Goal: Use online tool/utility: Utilize a website feature to perform a specific function

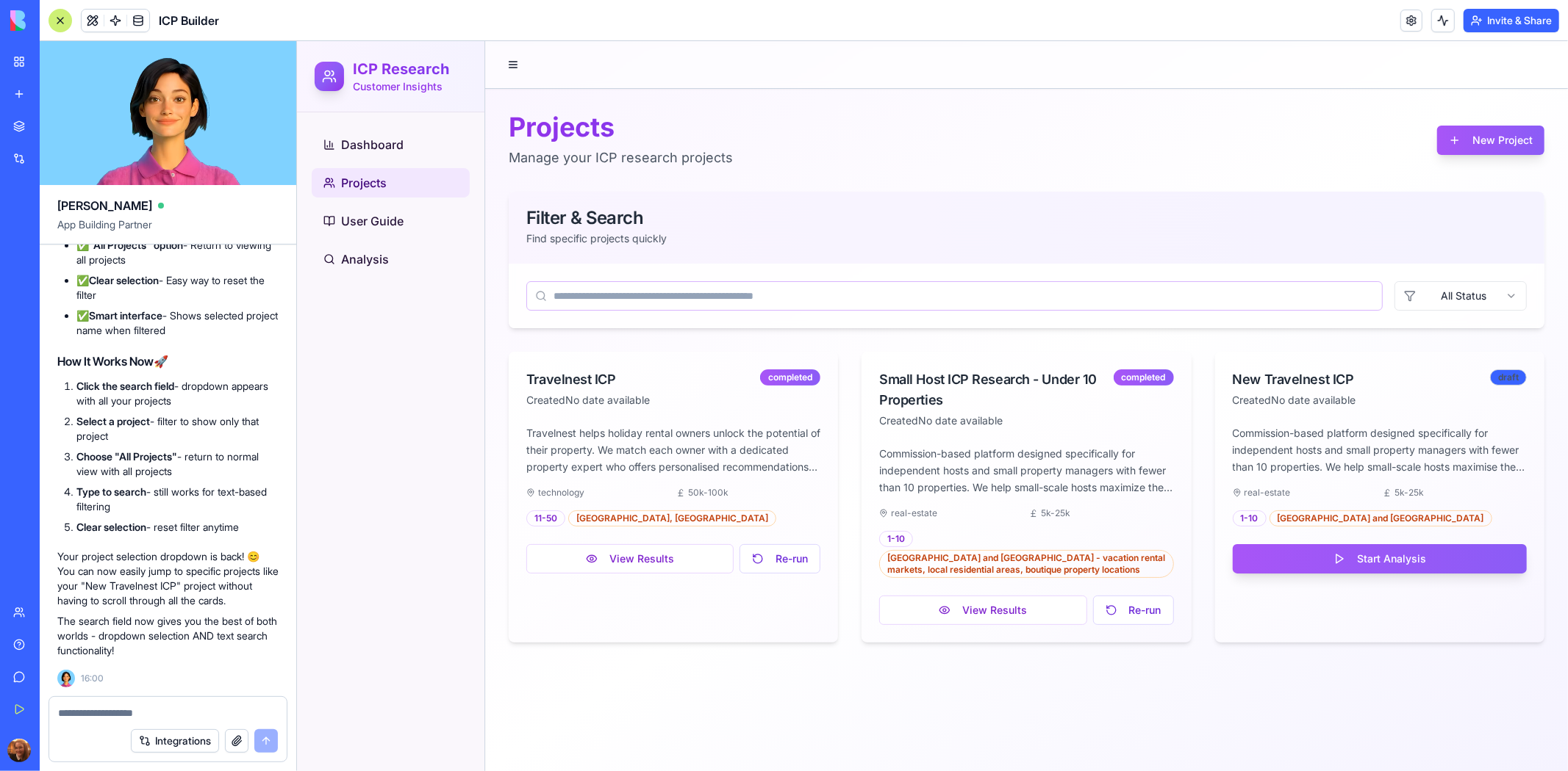
click at [1027, 293] on input at bounding box center [953, 295] width 857 height 29
click at [1011, 292] on input at bounding box center [953, 295] width 857 height 29
type input "*"
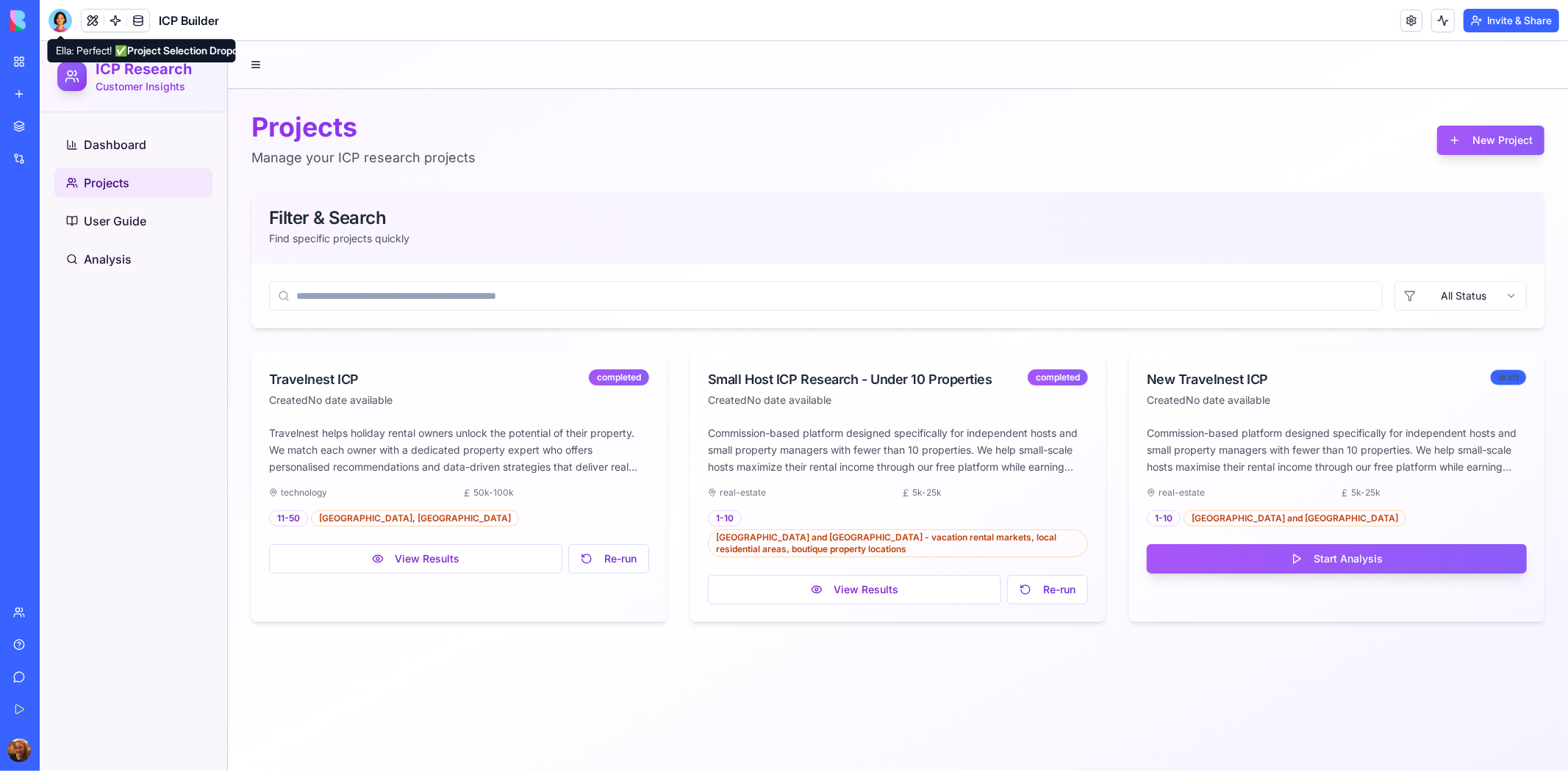
click at [62, 18] on div at bounding box center [60, 21] width 23 height 23
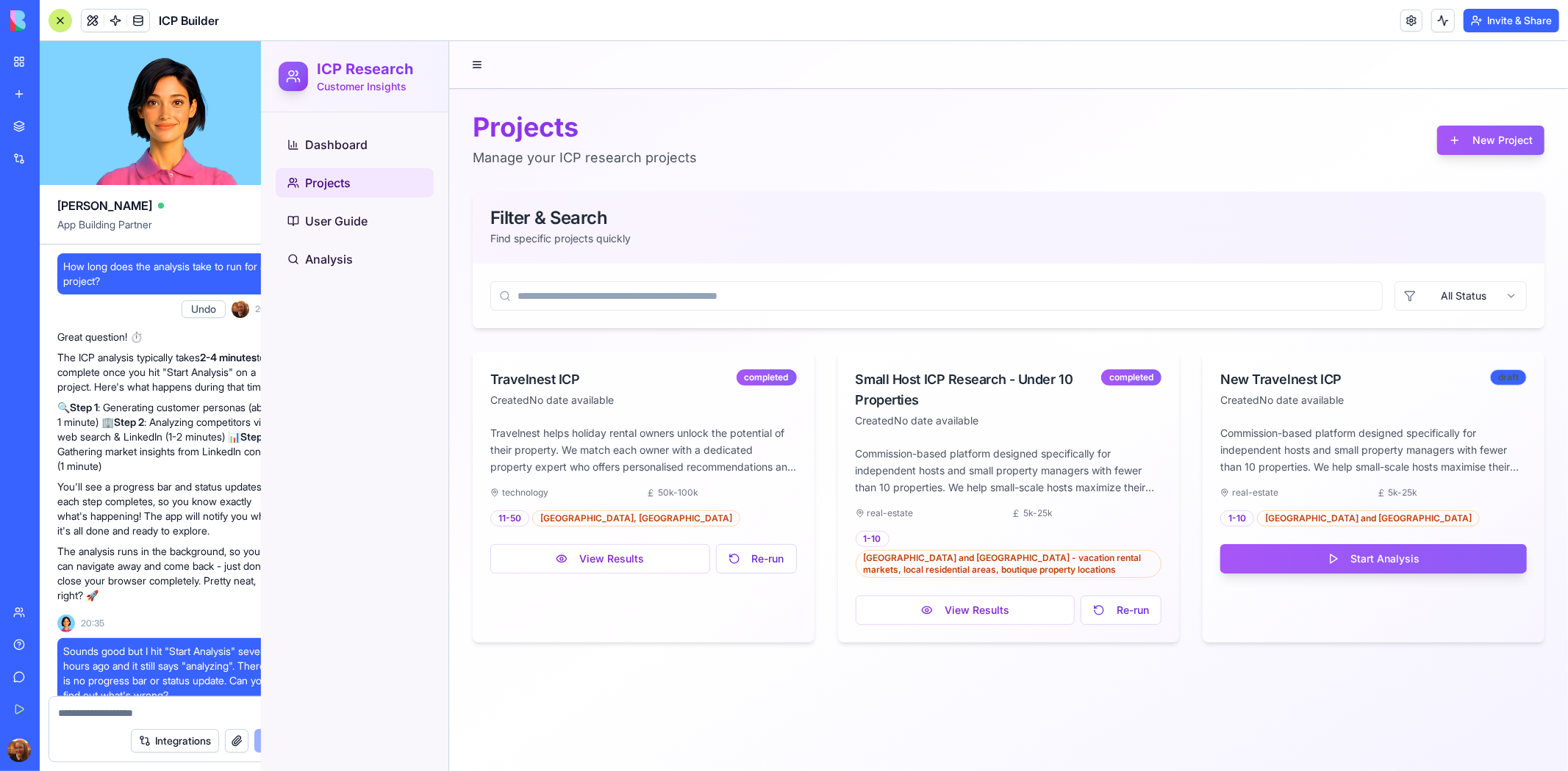
scroll to position [36172, 0]
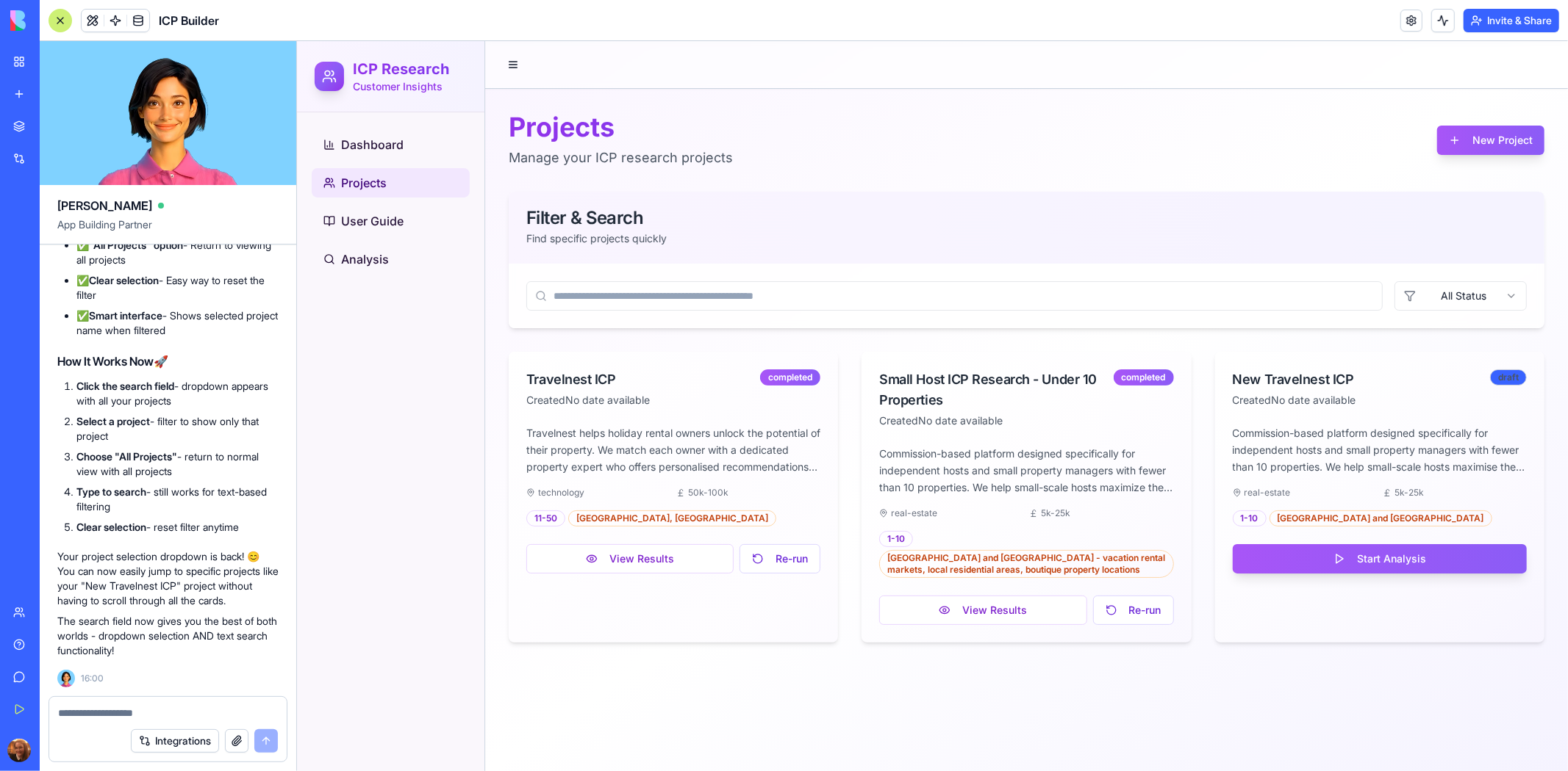
click at [766, 292] on input at bounding box center [953, 295] width 857 height 29
click at [144, 709] on textarea at bounding box center [168, 713] width 219 height 15
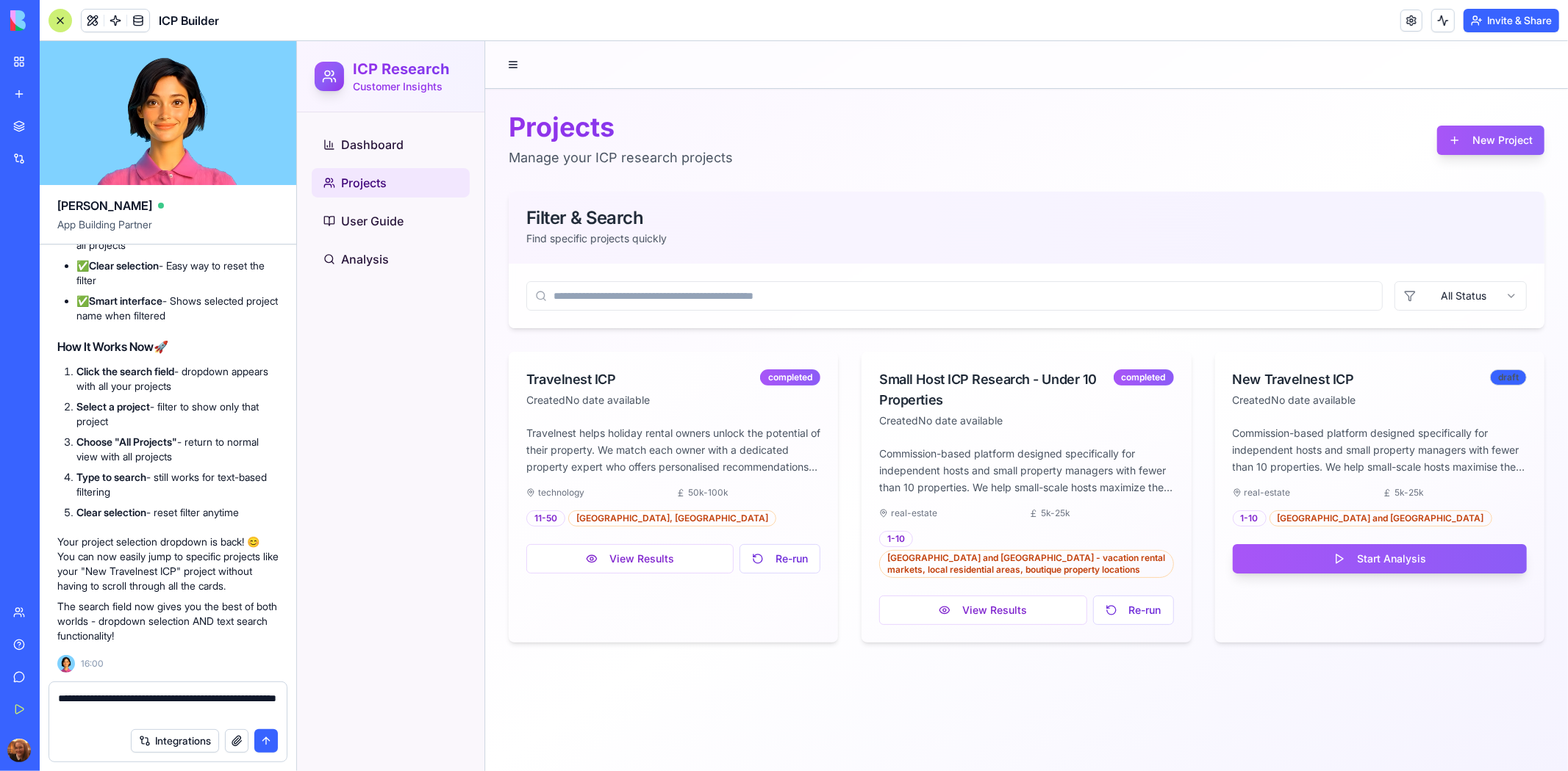
type textarea "**********"
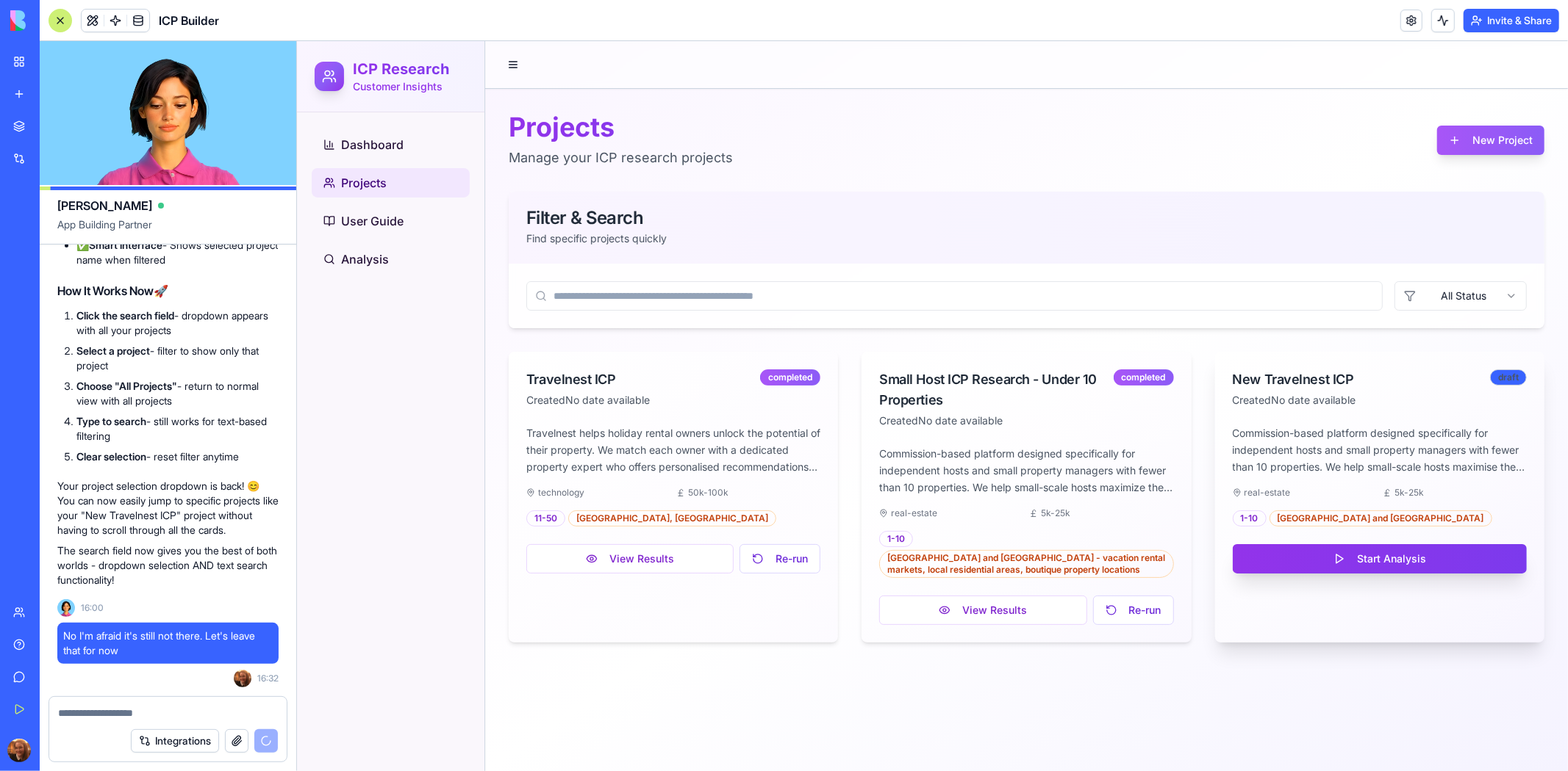
click at [1358, 558] on button "Start Analysis" at bounding box center [1379, 558] width 294 height 29
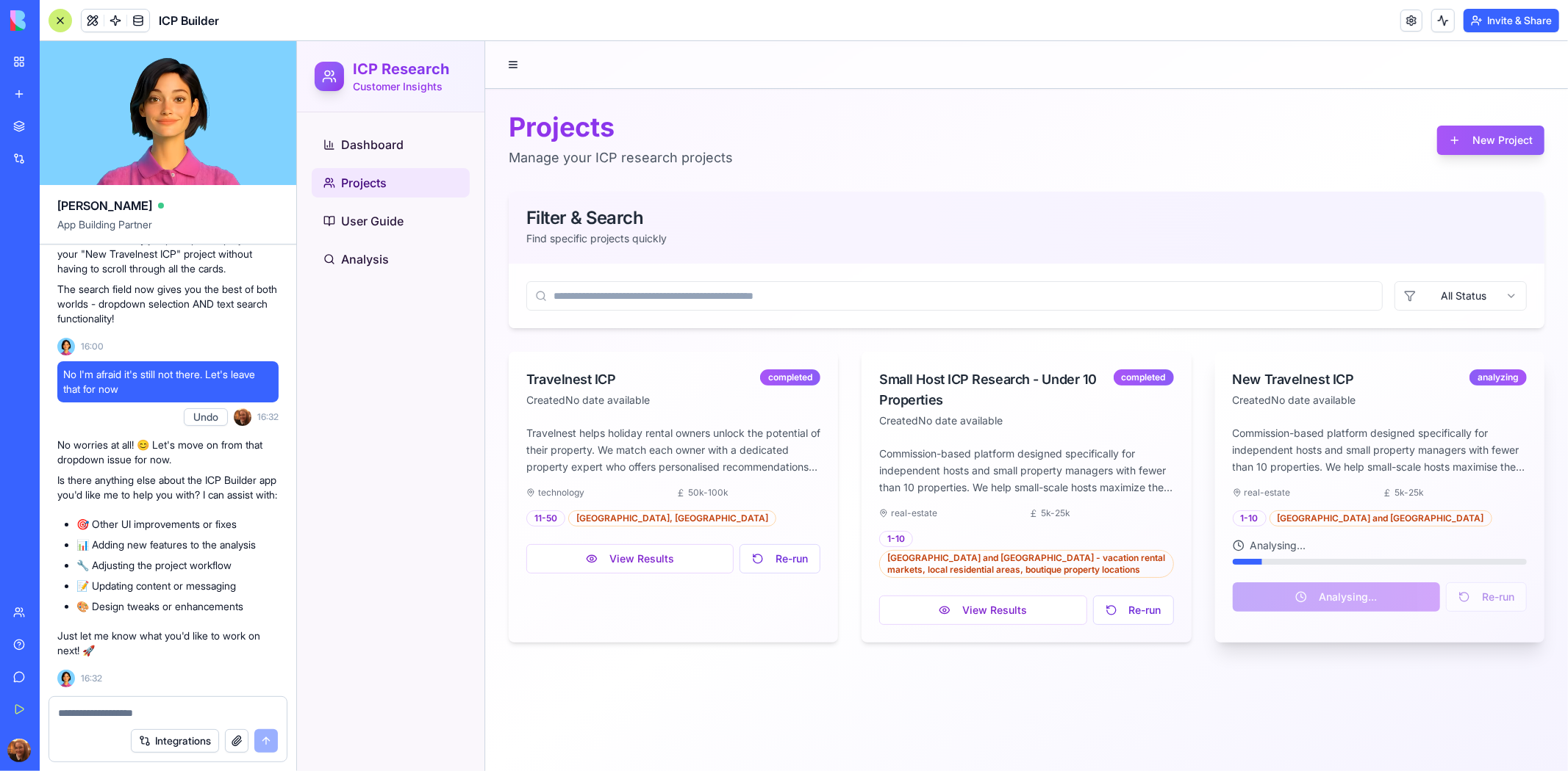
scroll to position [36680, 0]
click at [398, 253] on link "Analysis" at bounding box center [389, 258] width 158 height 29
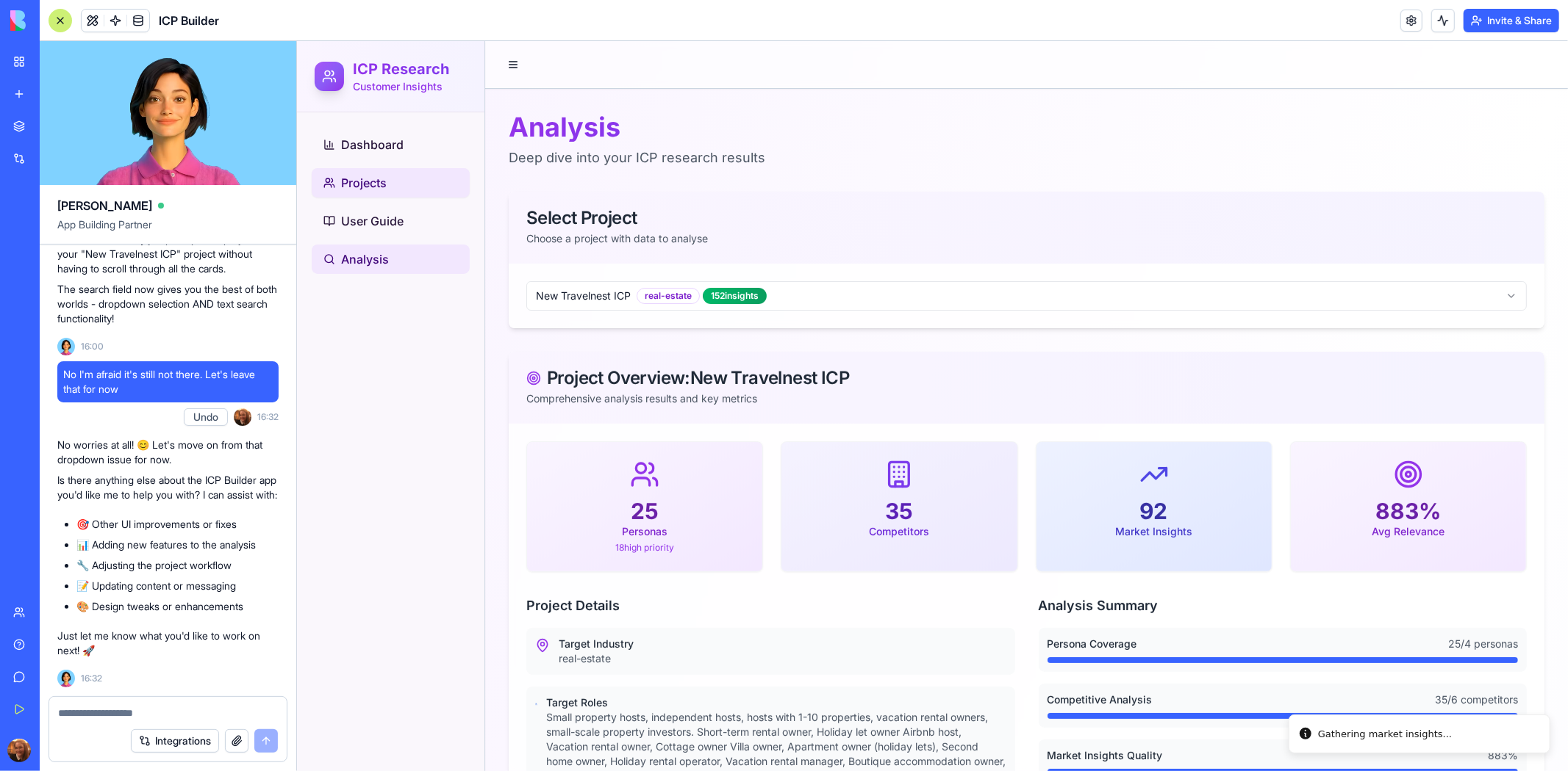
click at [379, 188] on span "Projects" at bounding box center [363, 182] width 46 height 18
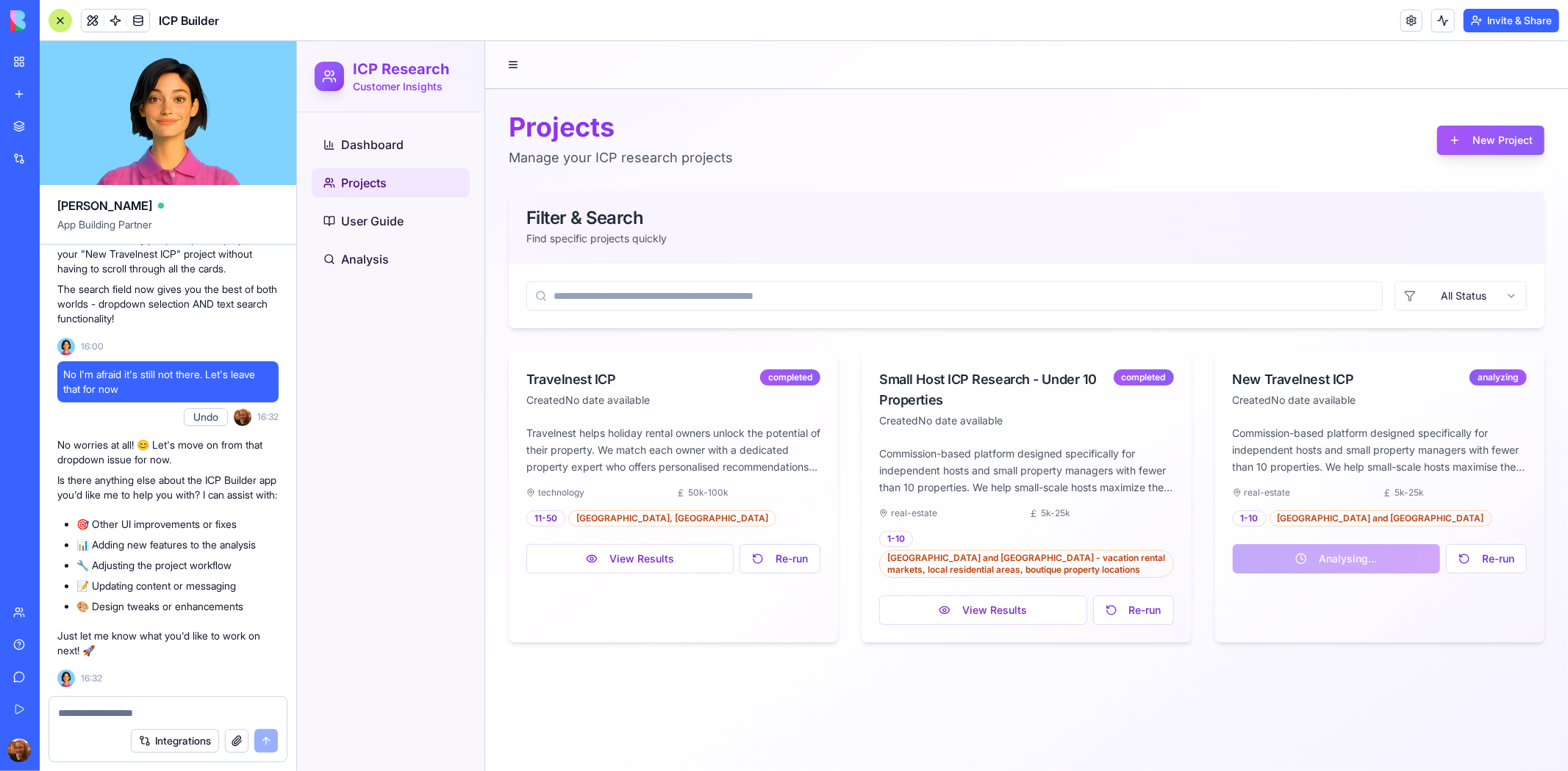
click at [177, 706] on textarea at bounding box center [168, 713] width 219 height 15
type textarea "*"
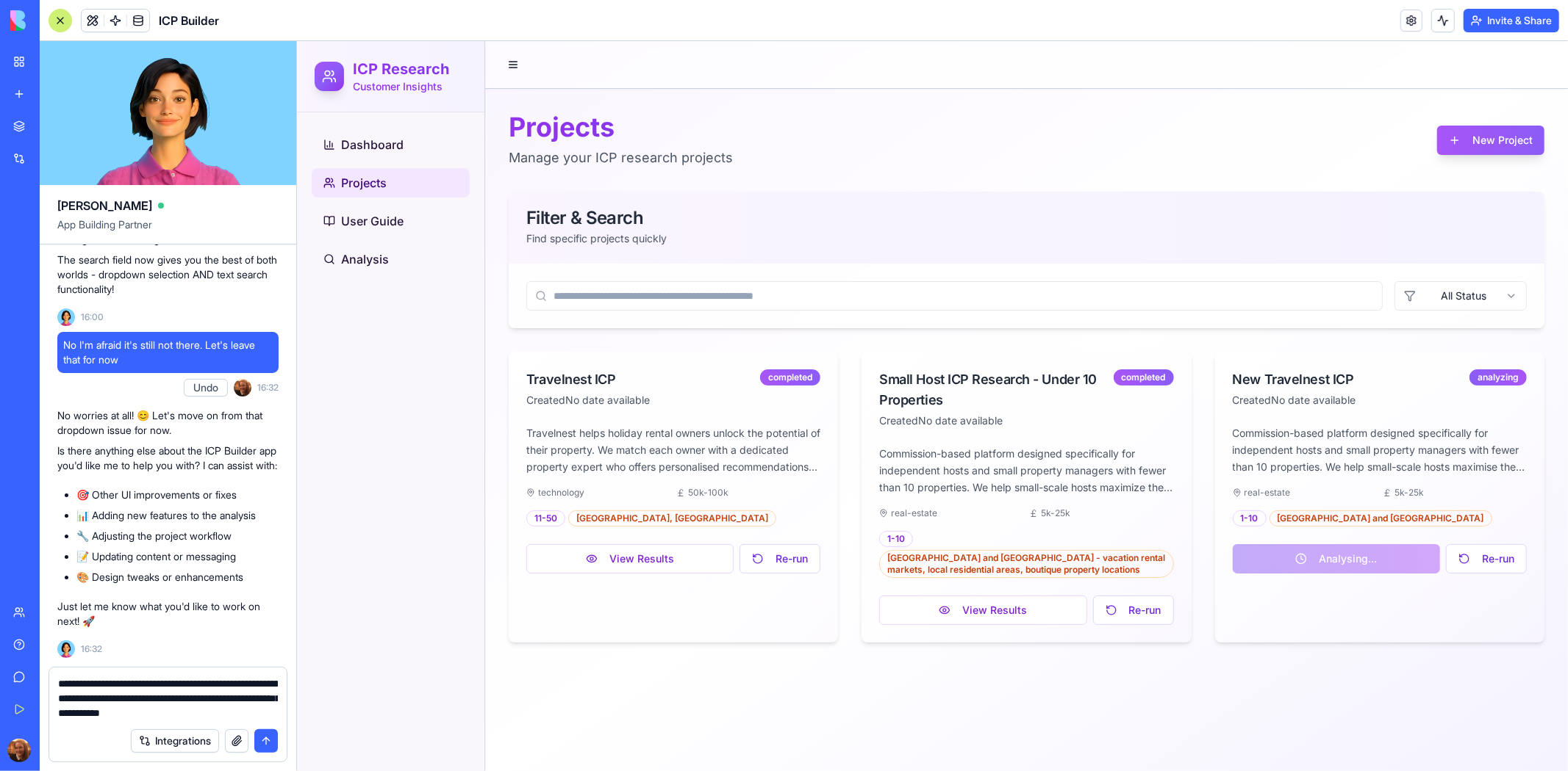
type textarea "**********"
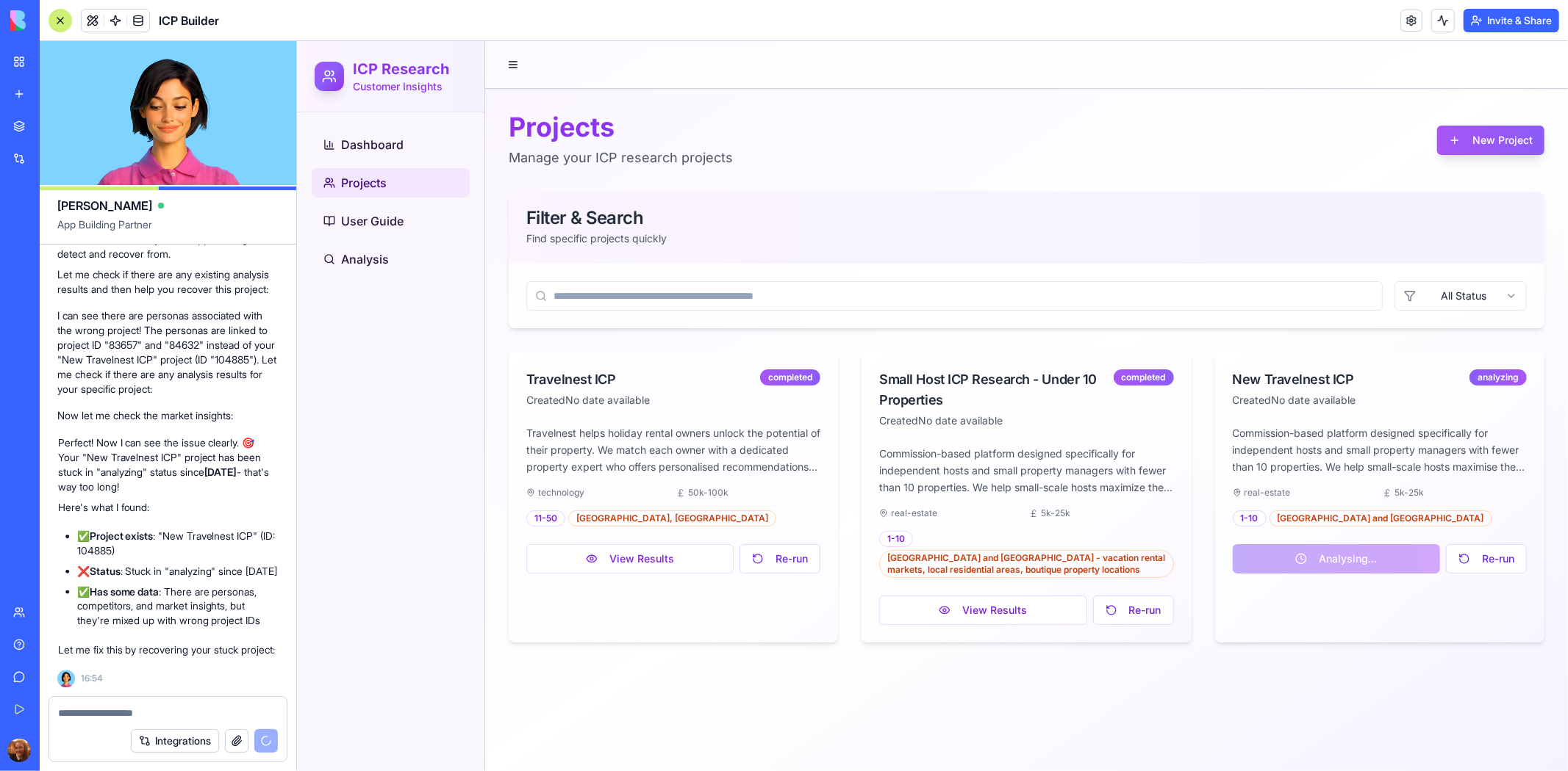
scroll to position [37390, 0]
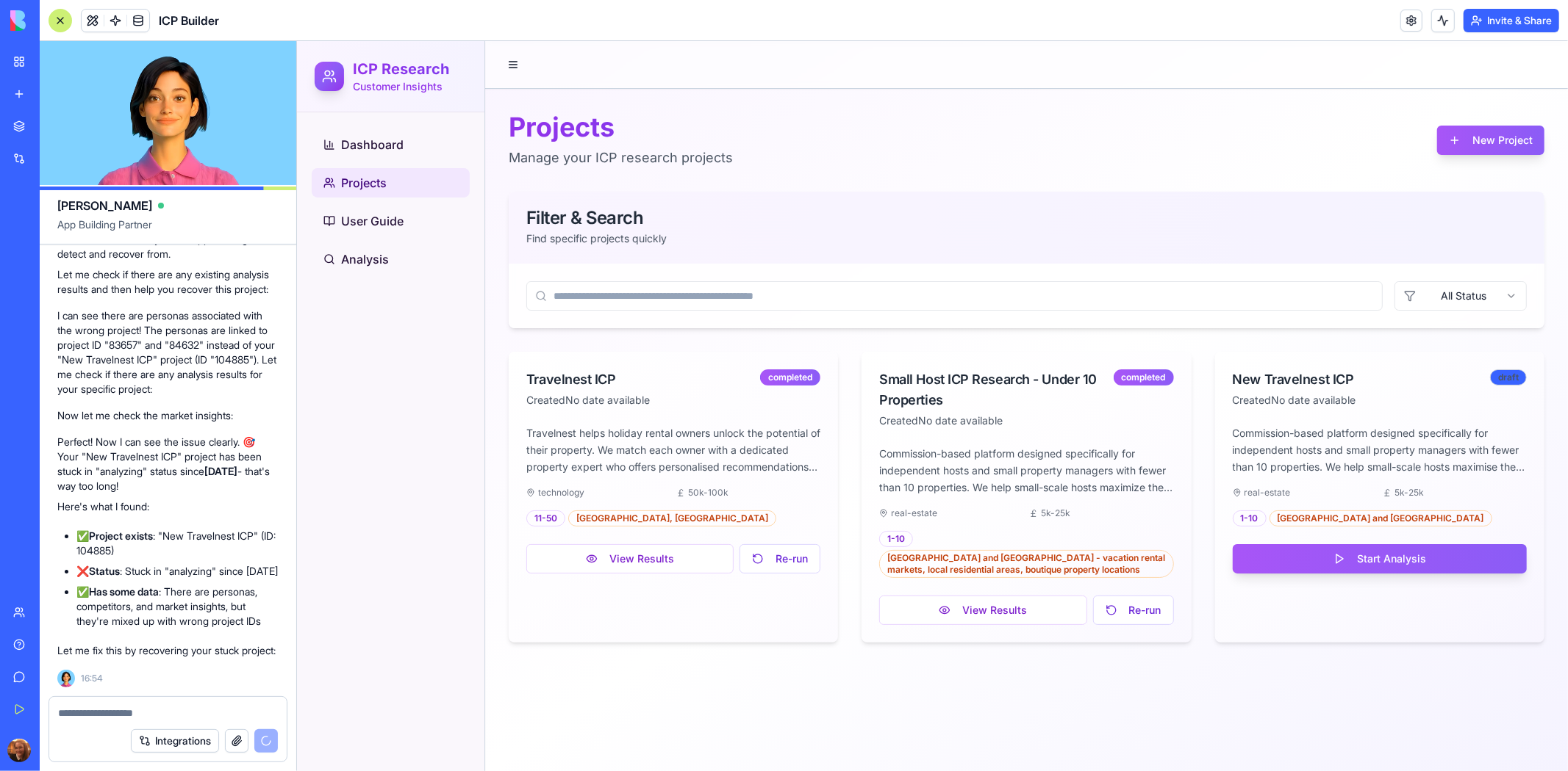
click at [188, 435] on p "Perfect! Now I can see the issue clearly. 🎯 Your "New Travelnest ICP" project h…" at bounding box center [168, 464] width 221 height 59
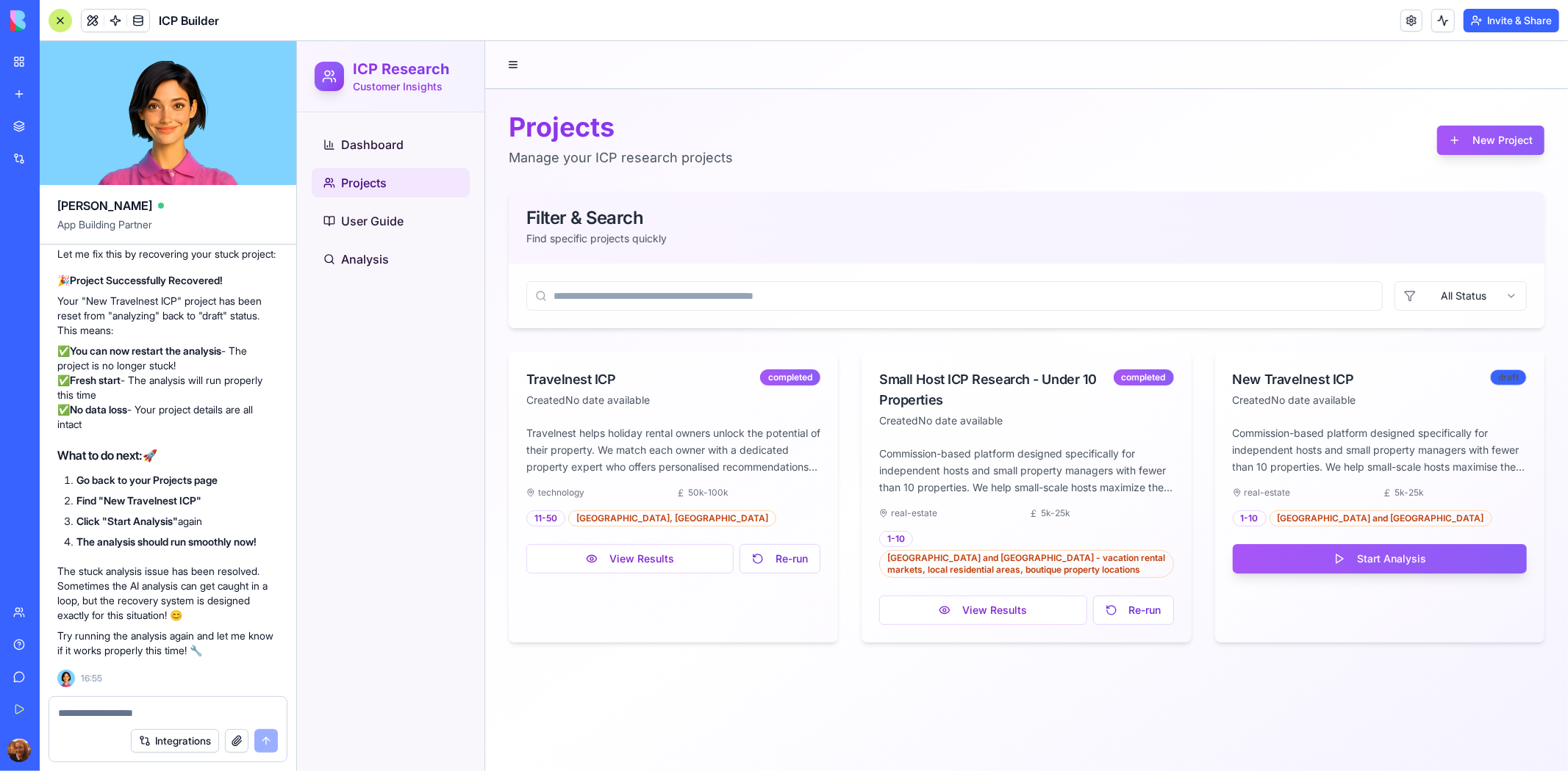
scroll to position [37918, 0]
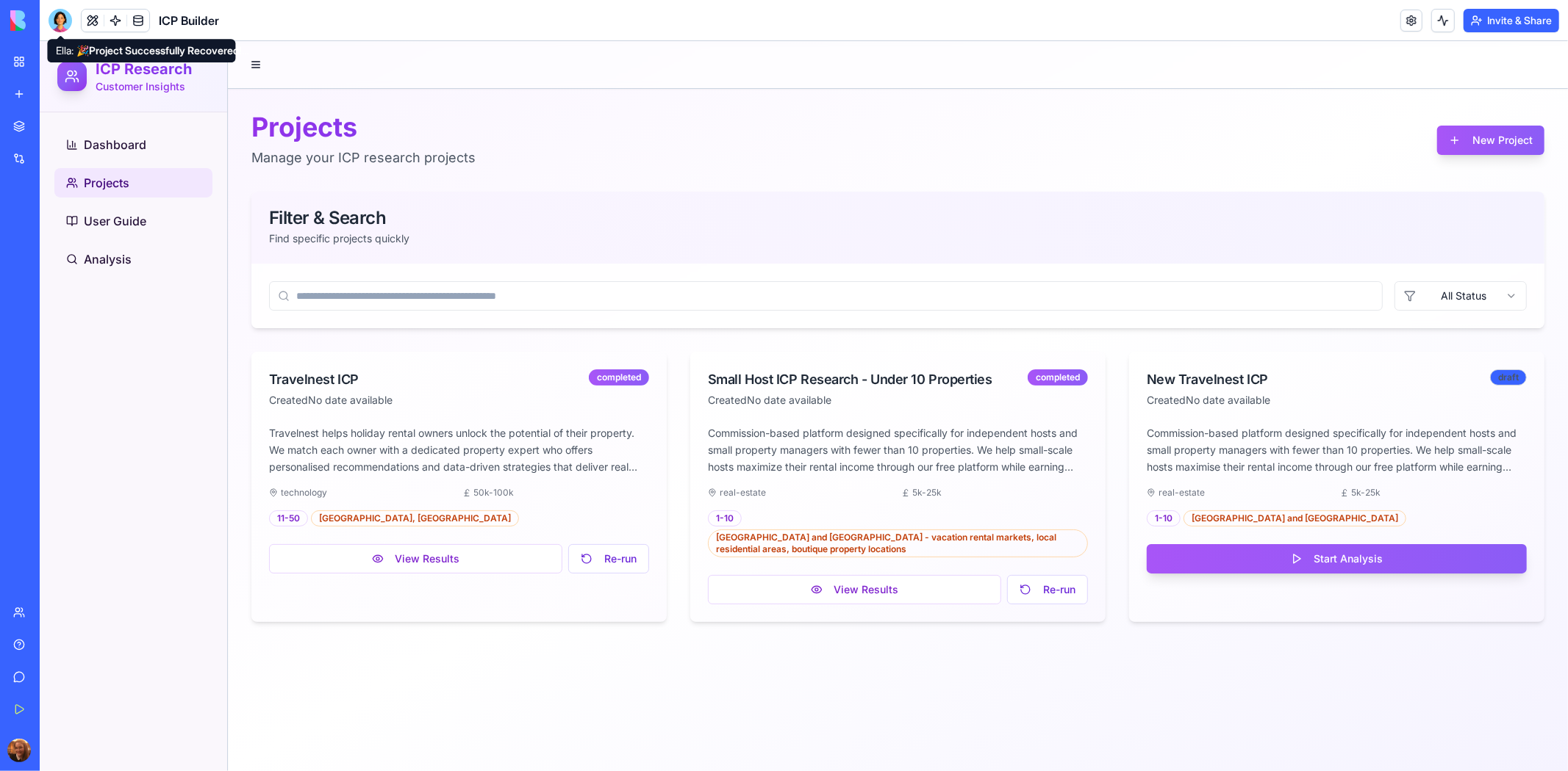
click at [59, 16] on div at bounding box center [60, 21] width 23 height 23
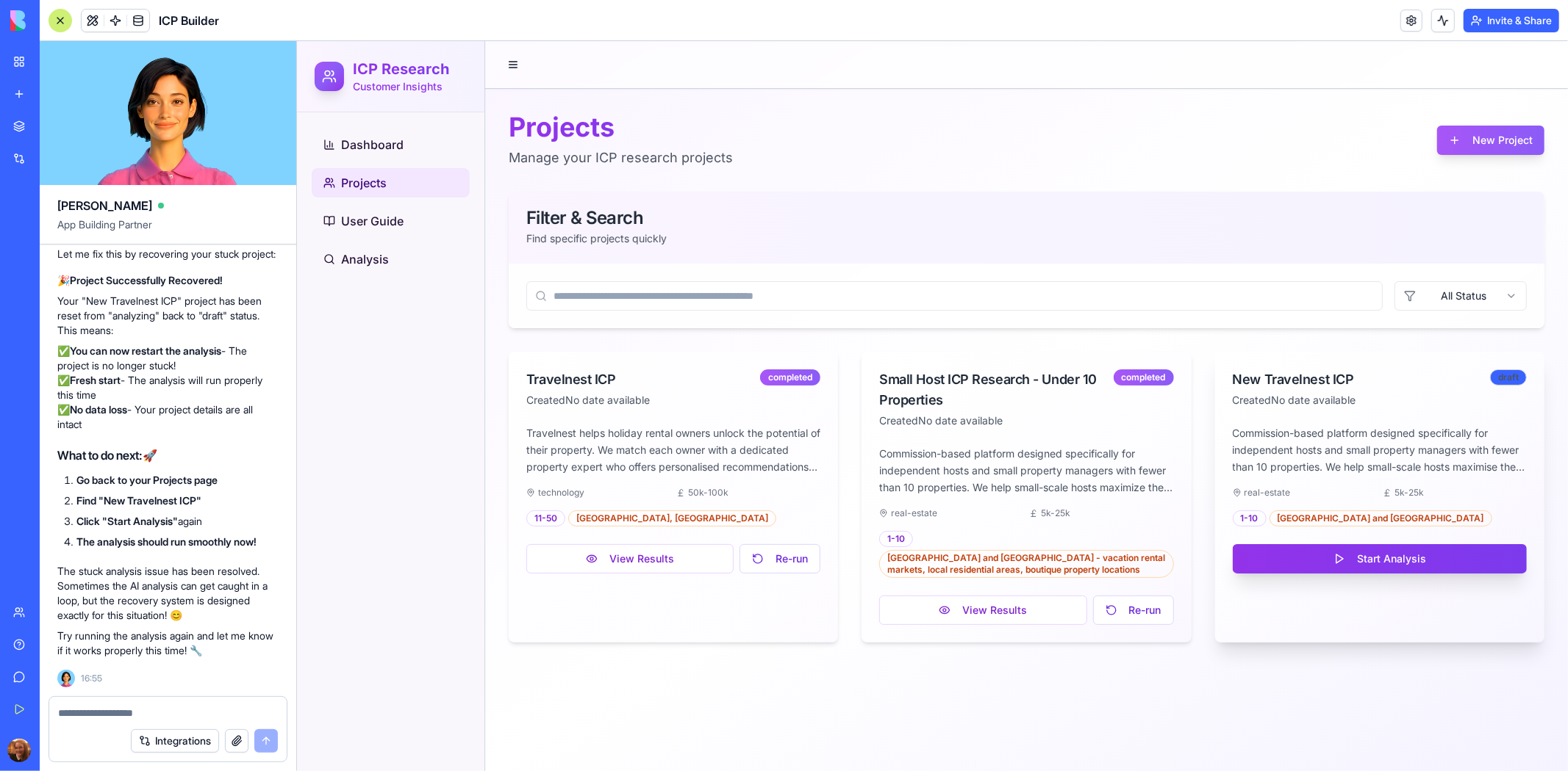
click at [1404, 558] on button "Start Analysis" at bounding box center [1379, 558] width 294 height 29
